Goal: Transaction & Acquisition: Obtain resource

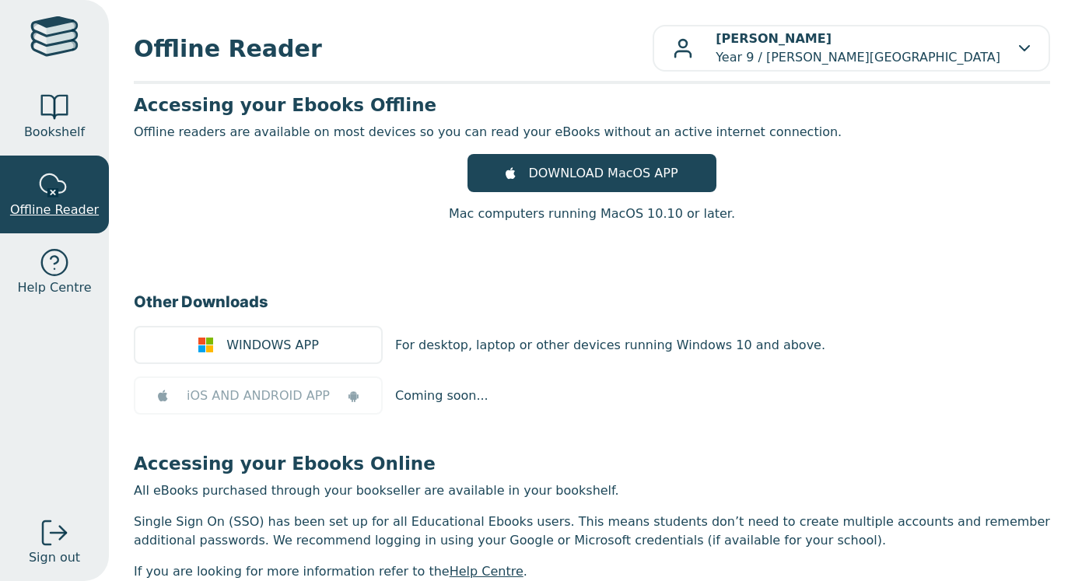
click at [53, 194] on div at bounding box center [54, 185] width 31 height 31
click at [55, 110] on div at bounding box center [54, 107] width 31 height 31
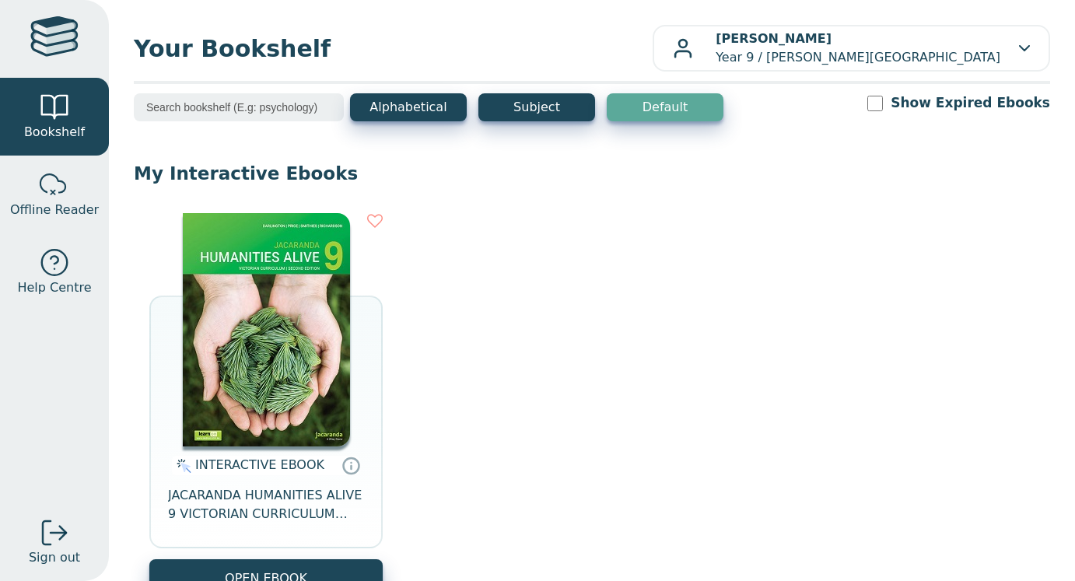
click at [215, 372] on img at bounding box center [266, 329] width 167 height 233
